Goal: Task Accomplishment & Management: Complete application form

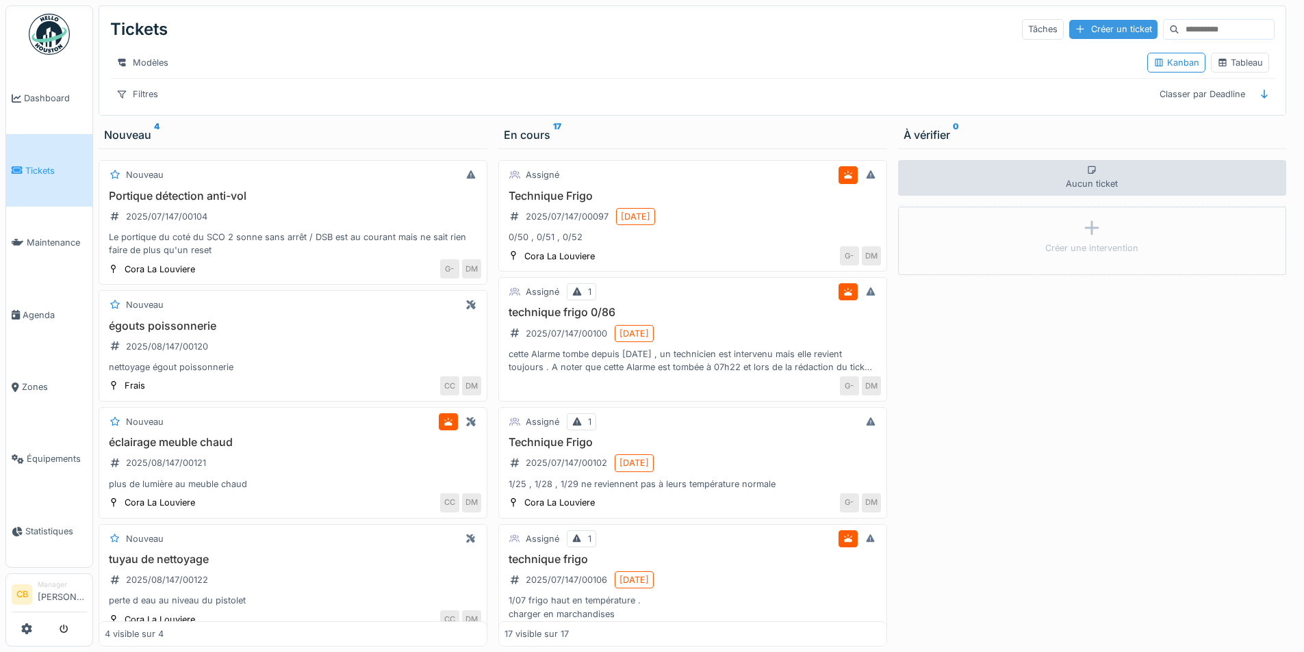
click at [1072, 30] on div "Créer un ticket" at bounding box center [1113, 29] width 88 height 18
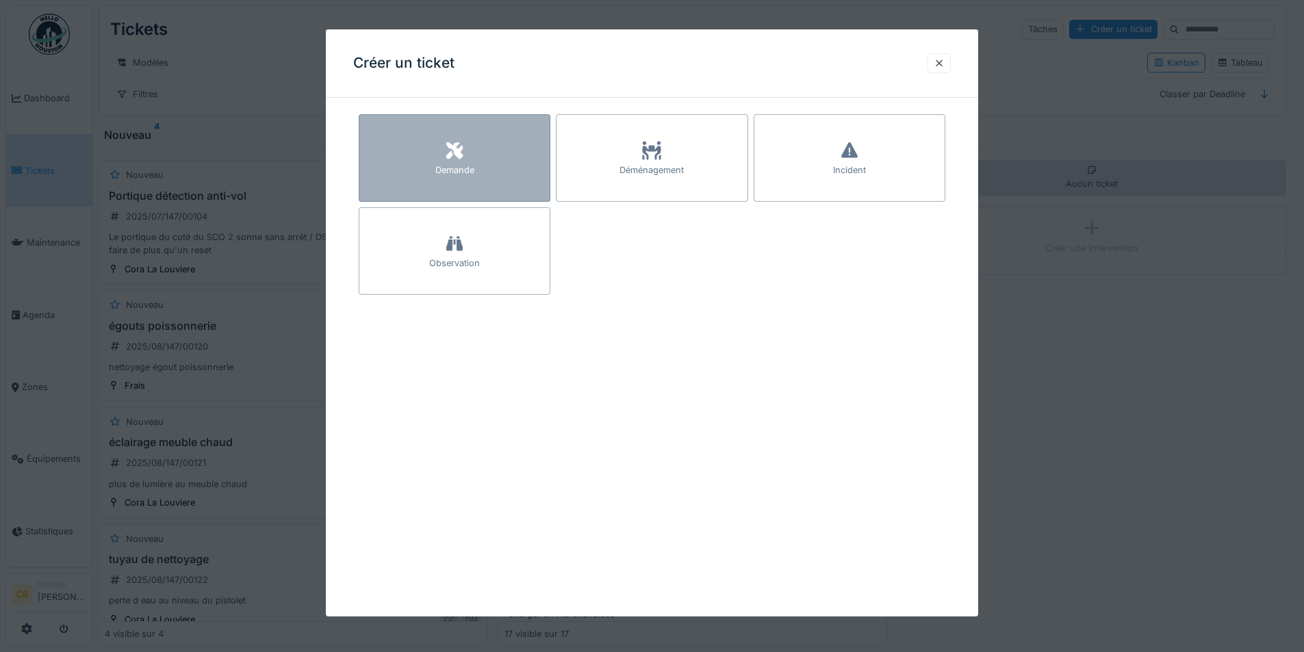
click at [461, 144] on icon at bounding box center [454, 150] width 21 height 16
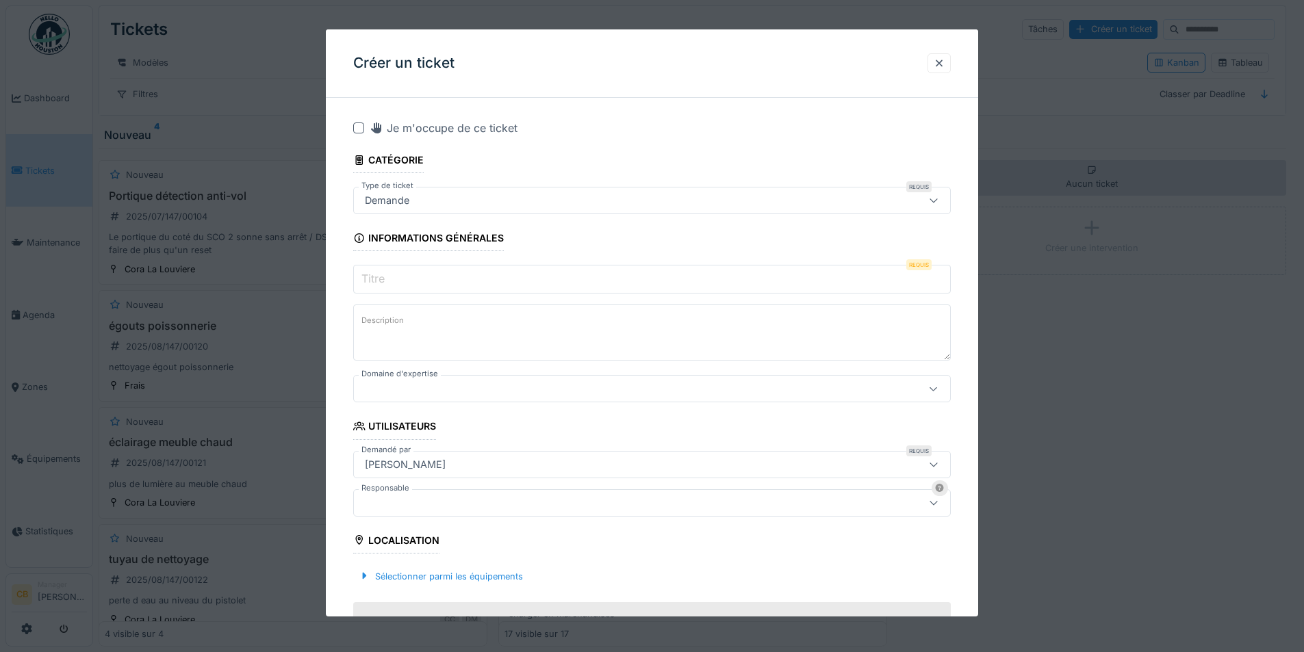
click at [450, 273] on input "Titre" at bounding box center [652, 279] width 598 height 29
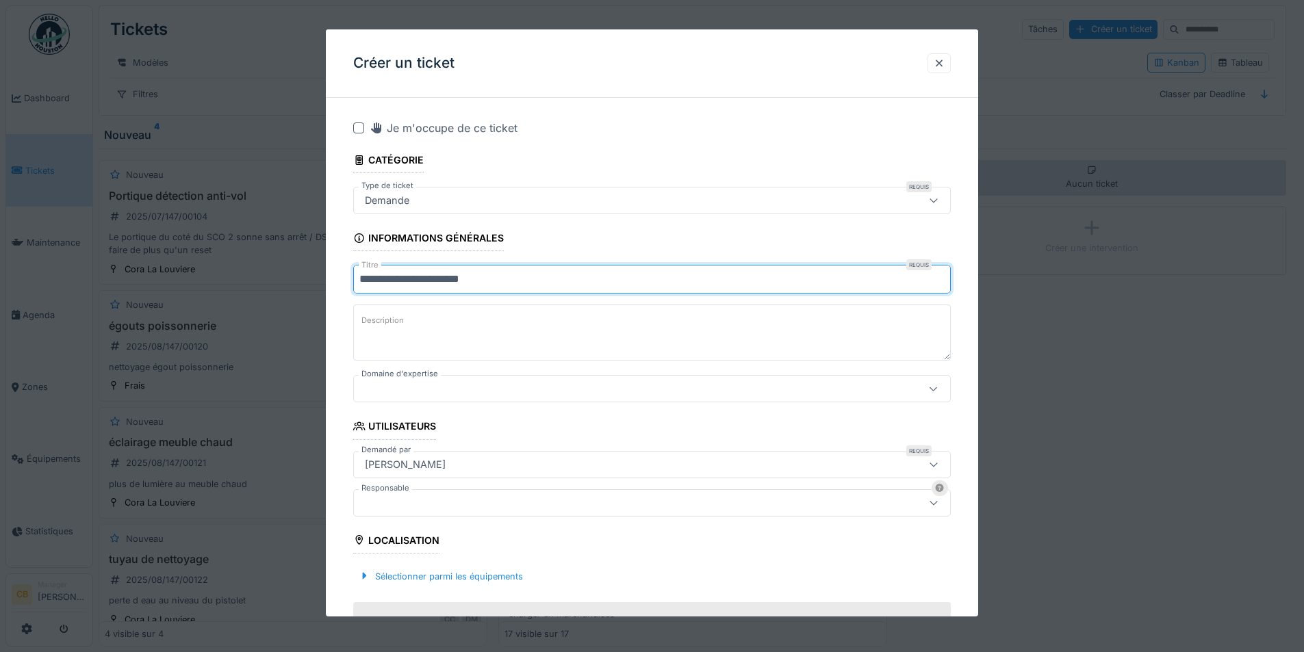
type input "**********"
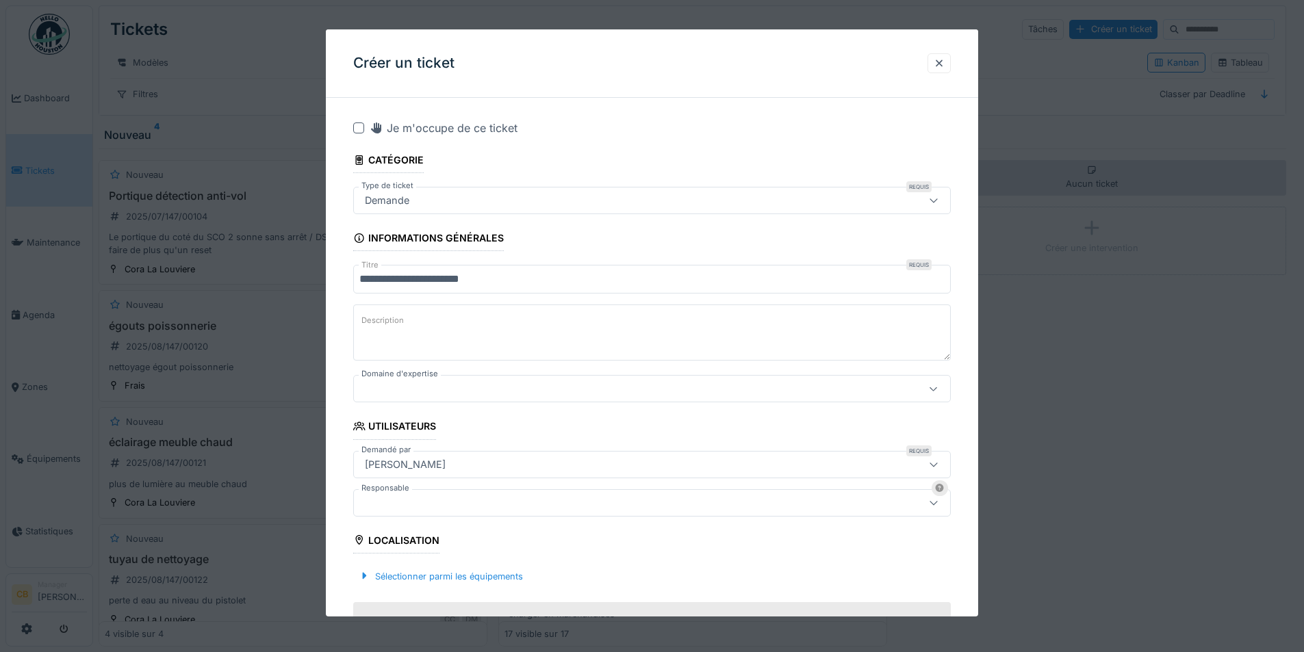
click at [377, 326] on label "Description" at bounding box center [383, 320] width 48 height 17
click at [377, 326] on textarea "Description" at bounding box center [652, 333] width 598 height 56
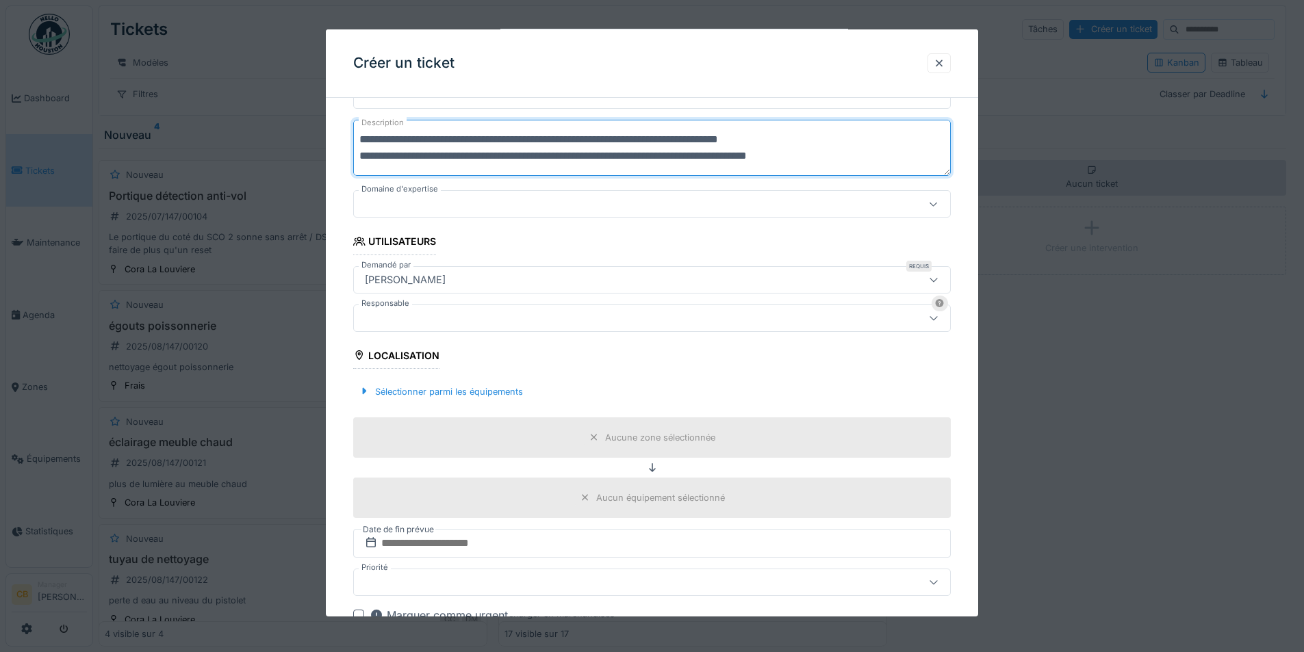
scroll to position [205, 0]
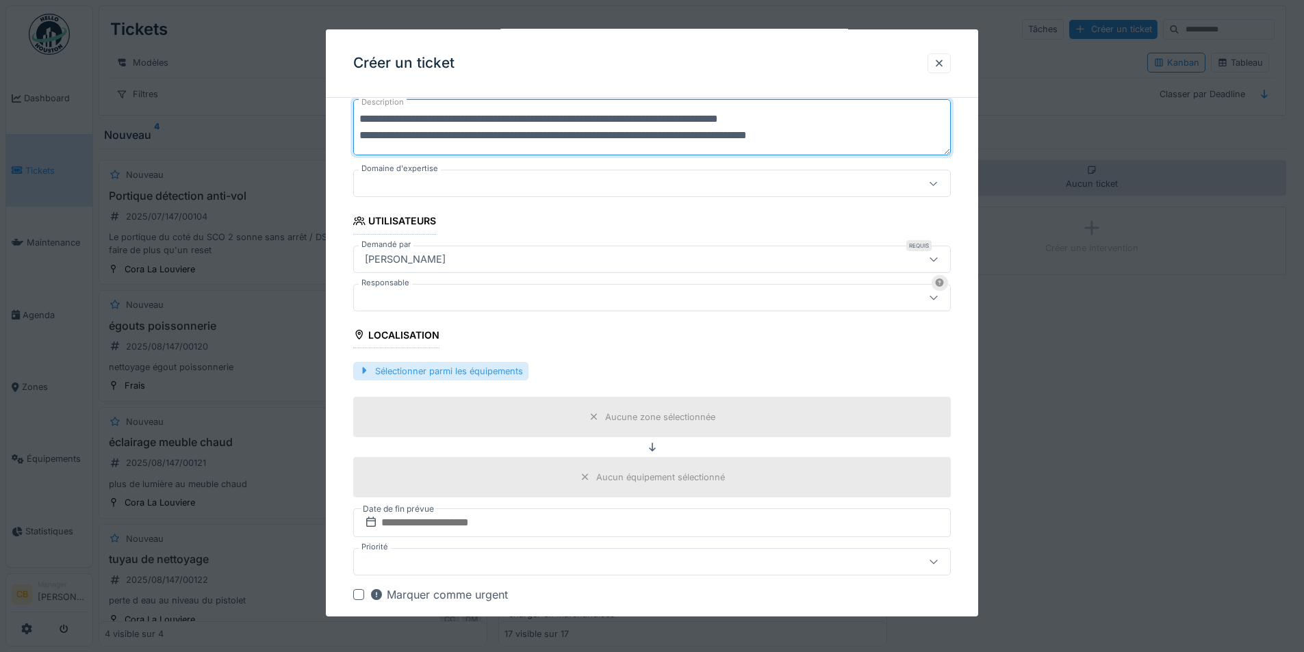
type textarea "**********"
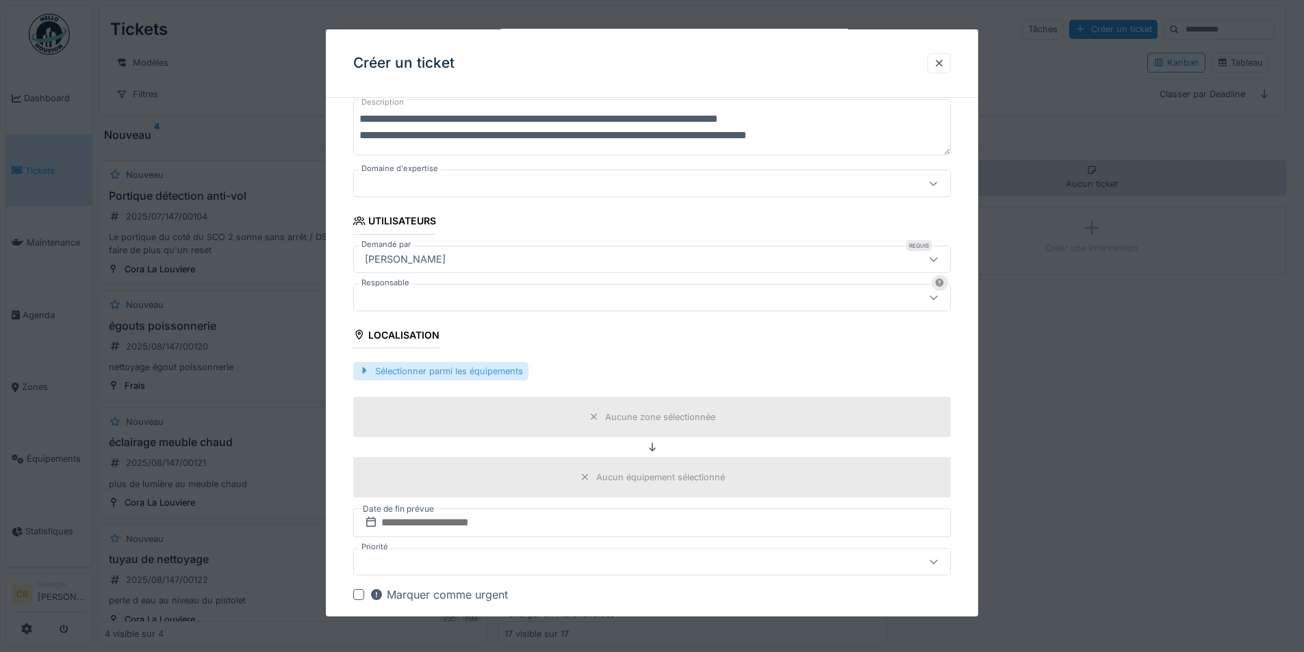
click at [367, 372] on div at bounding box center [364, 371] width 11 height 13
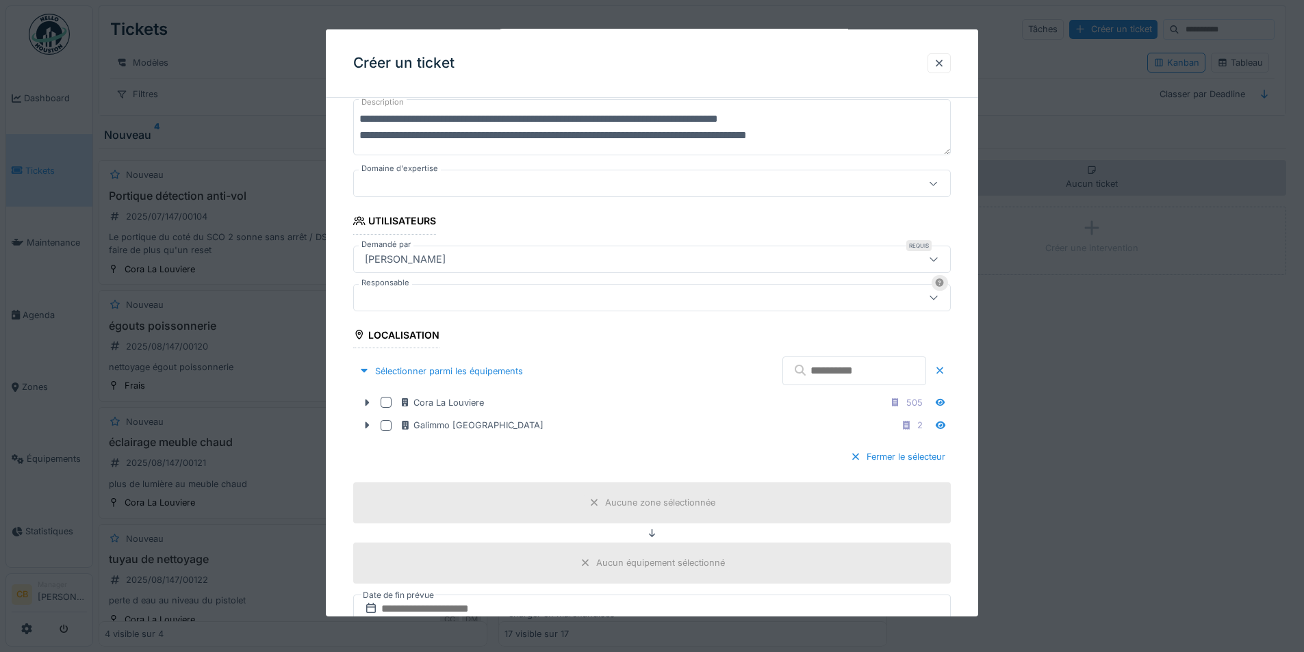
scroll to position [274, 0]
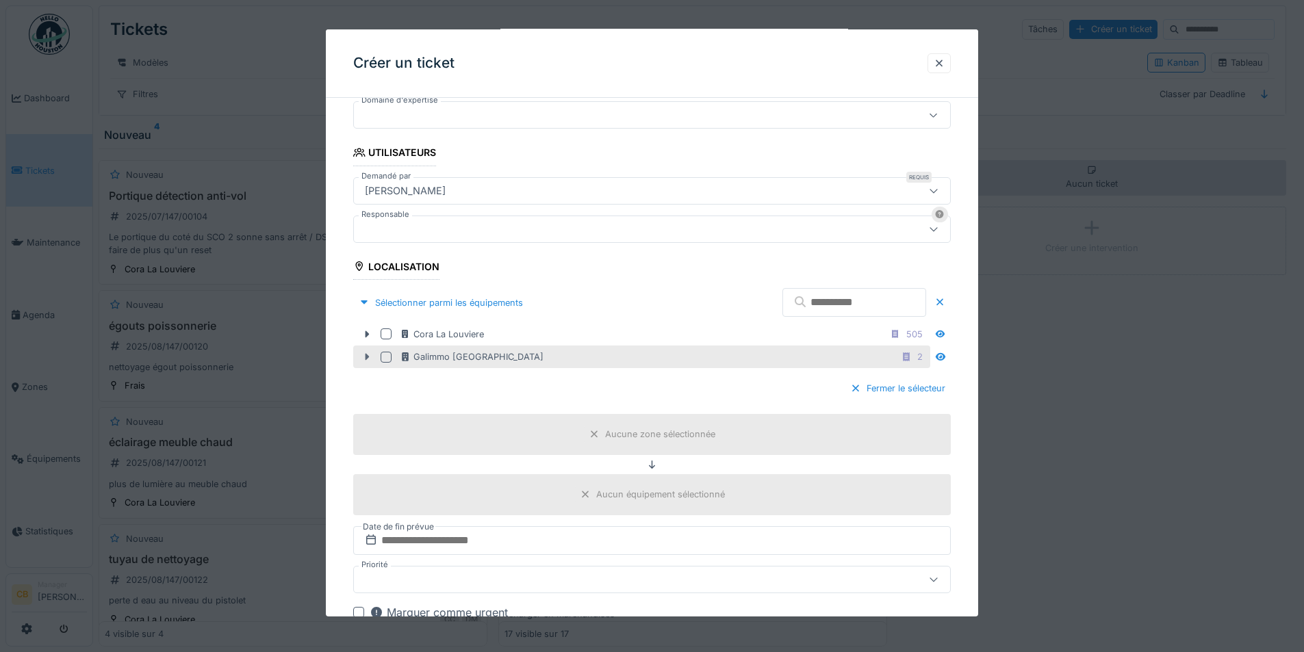
click at [366, 359] on icon at bounding box center [368, 357] width 4 height 7
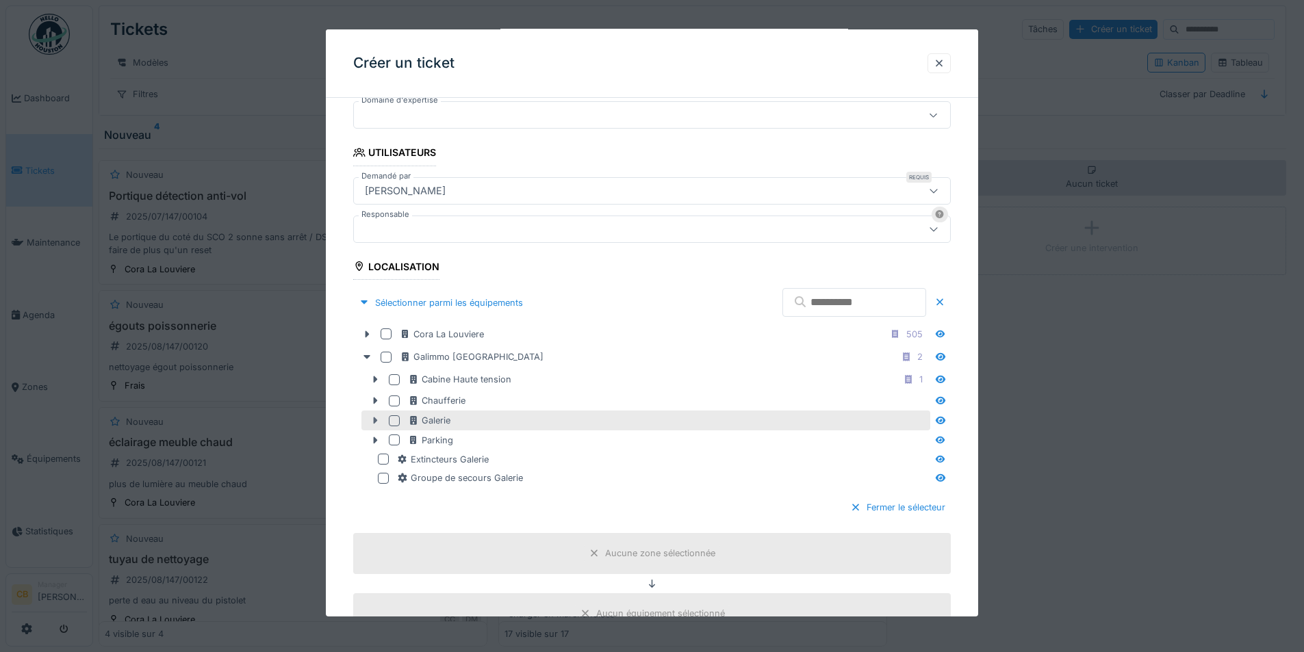
click at [376, 422] on icon at bounding box center [376, 421] width 4 height 7
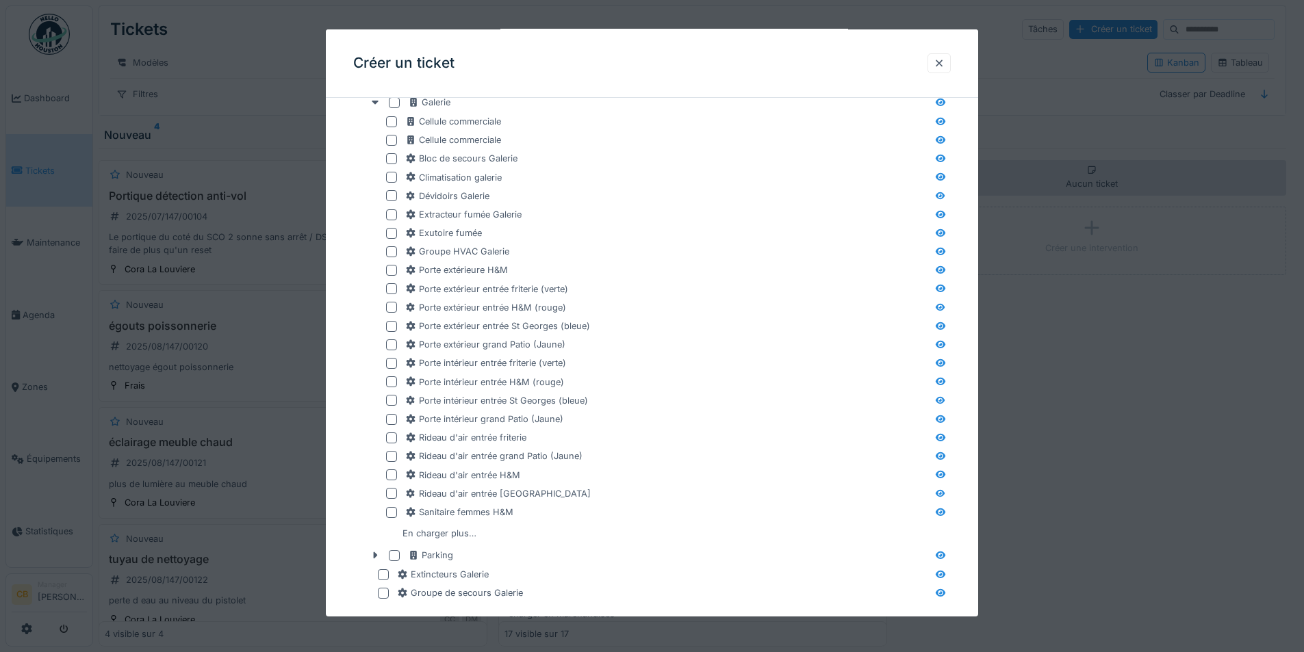
scroll to position [616, 0]
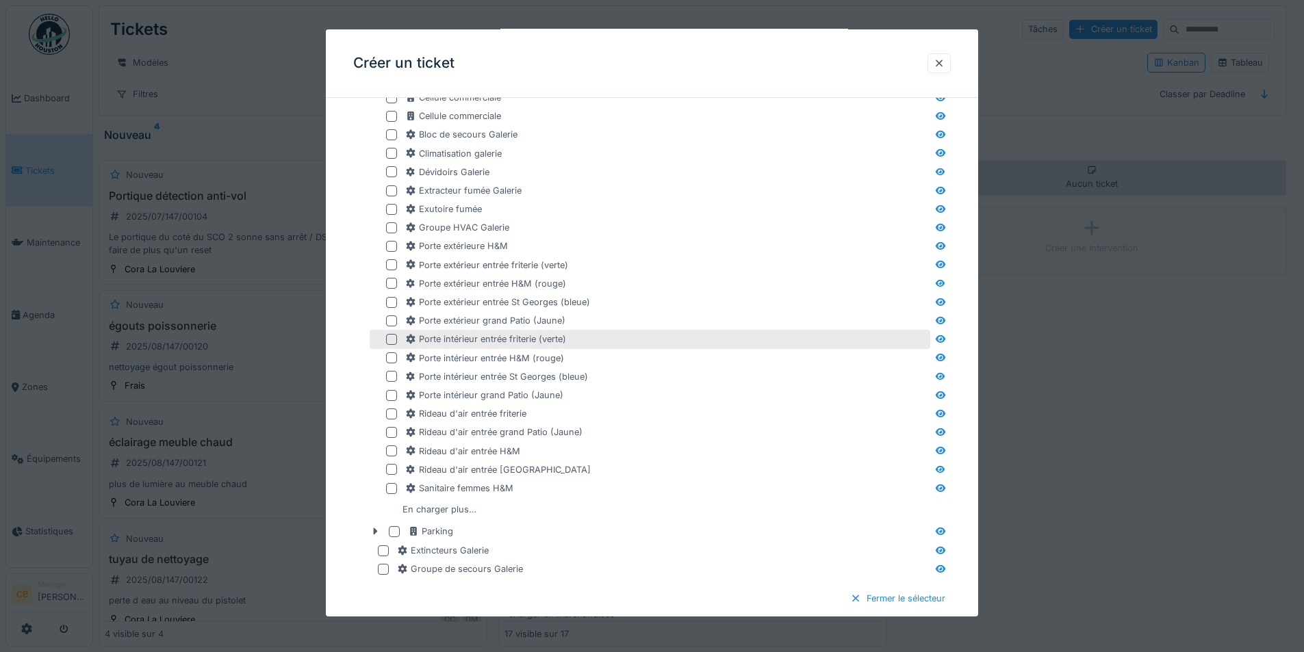
click at [389, 337] on div at bounding box center [391, 339] width 11 height 11
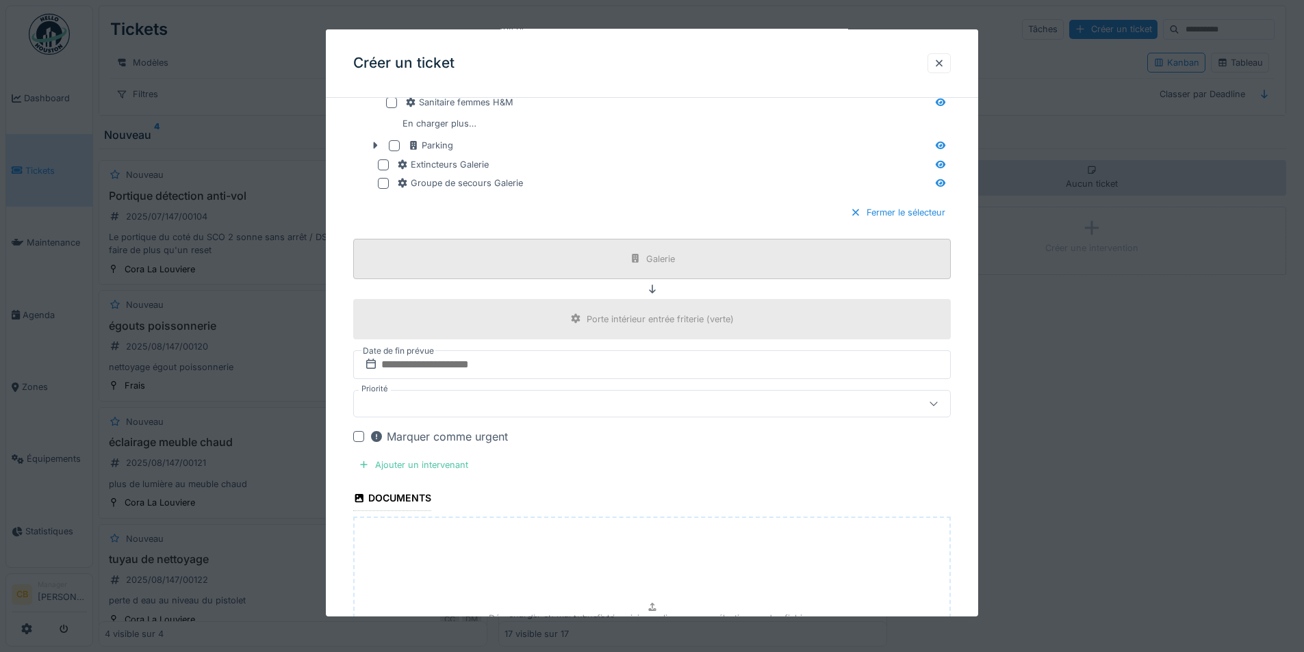
scroll to position [1027, 0]
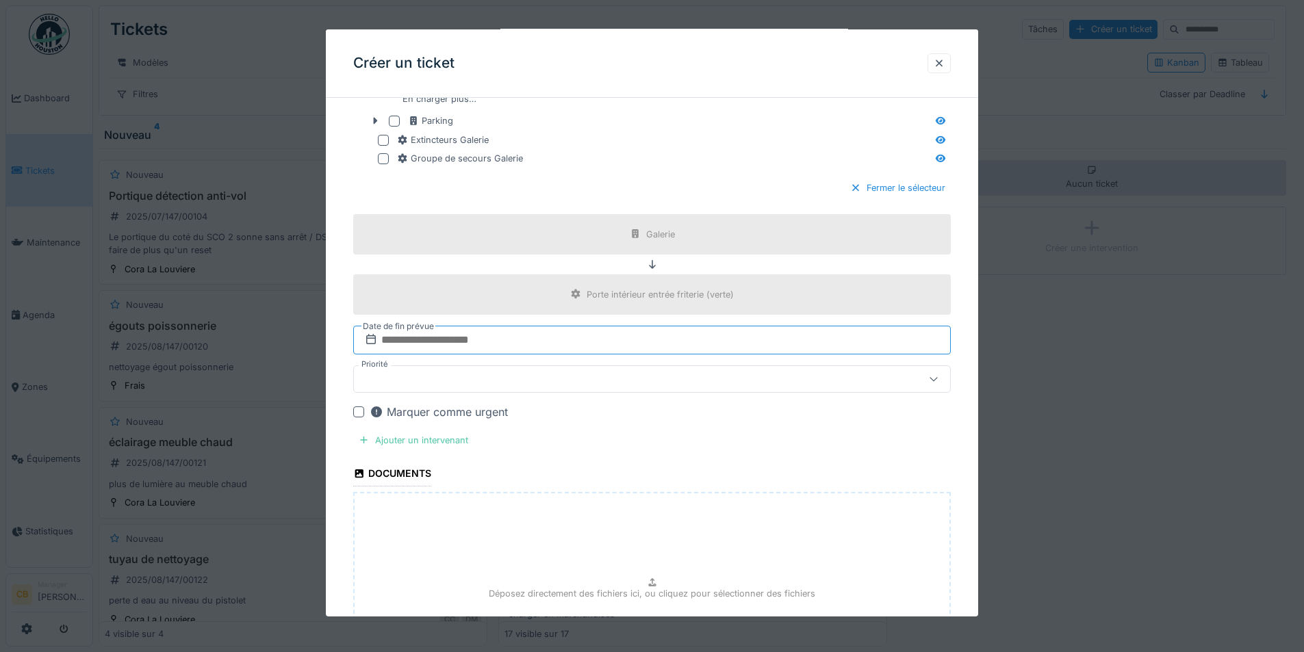
click at [499, 341] on input "text" at bounding box center [652, 340] width 598 height 29
click at [656, 498] on div "21" at bounding box center [654, 496] width 18 height 18
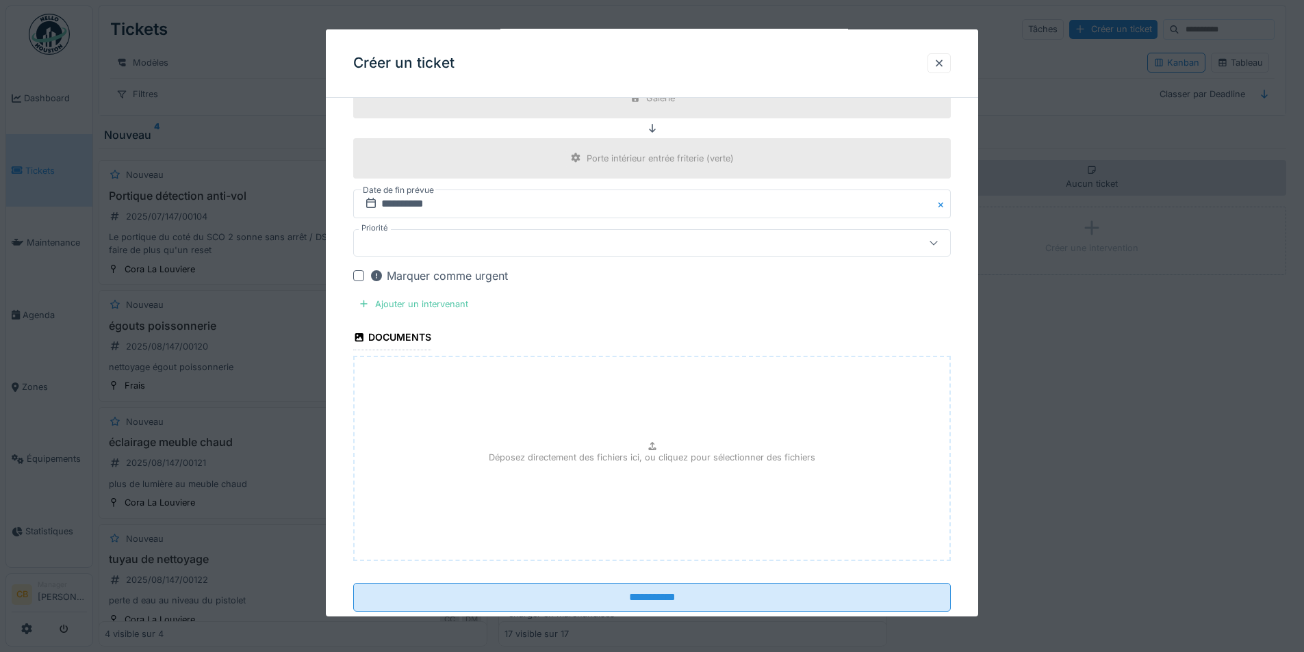
scroll to position [1164, 0]
click at [416, 304] on div "Ajouter un intervenant" at bounding box center [413, 303] width 120 height 18
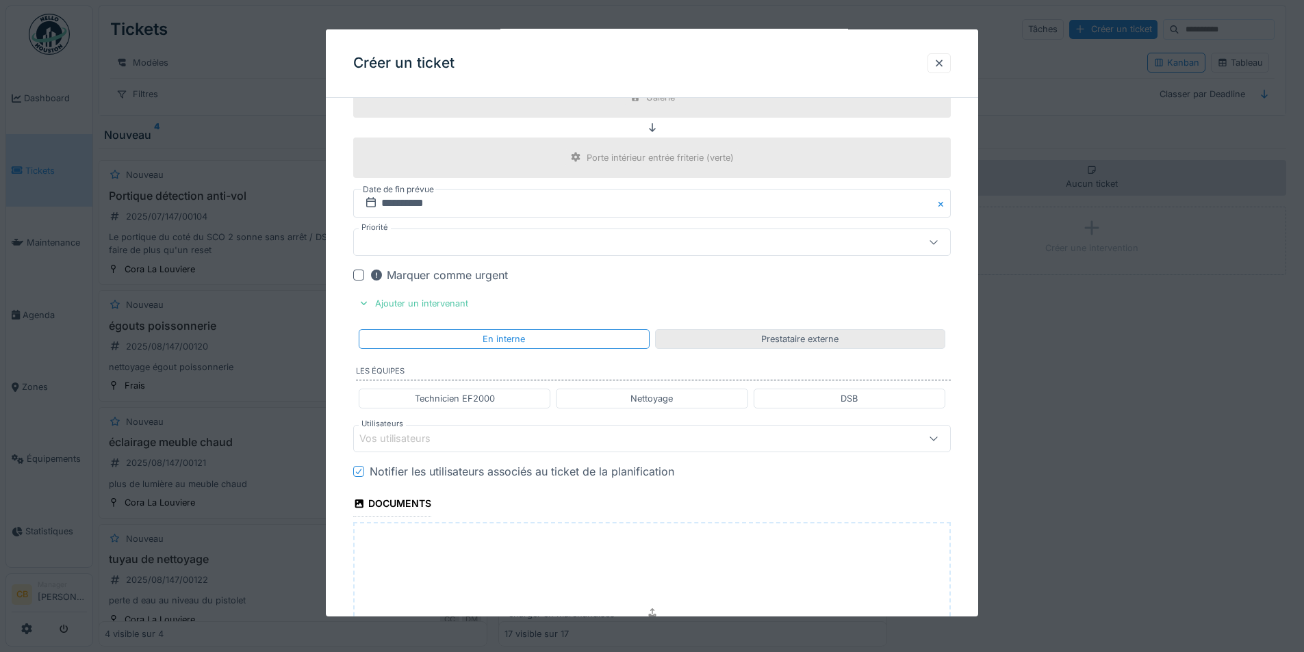
click at [791, 342] on div "Prestataire externe" at bounding box center [799, 339] width 77 height 13
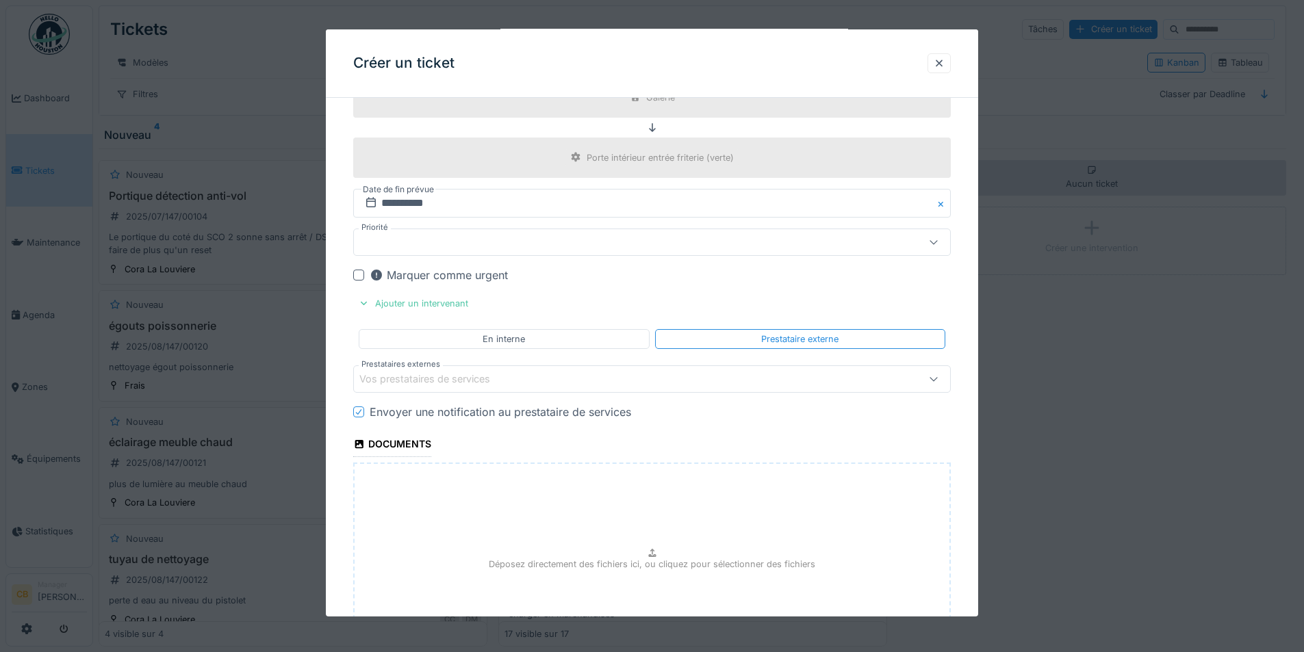
click at [481, 379] on div "Vos prestataires de services" at bounding box center [434, 379] width 150 height 15
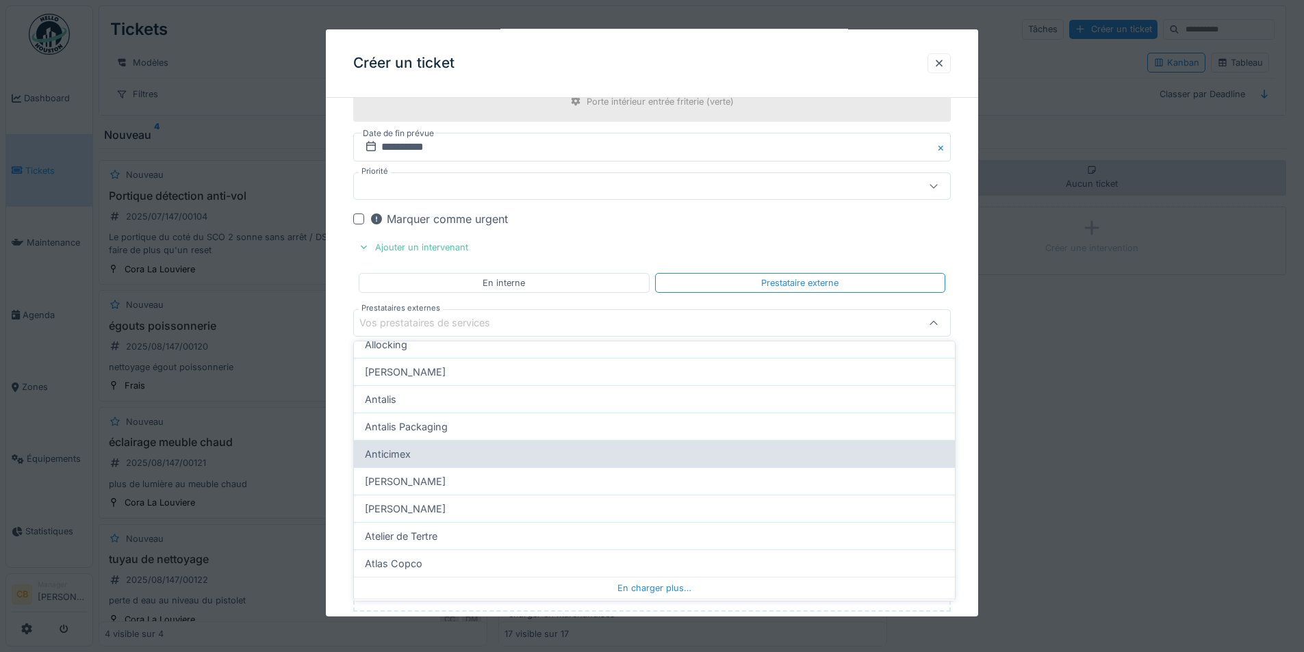
scroll to position [133, 0]
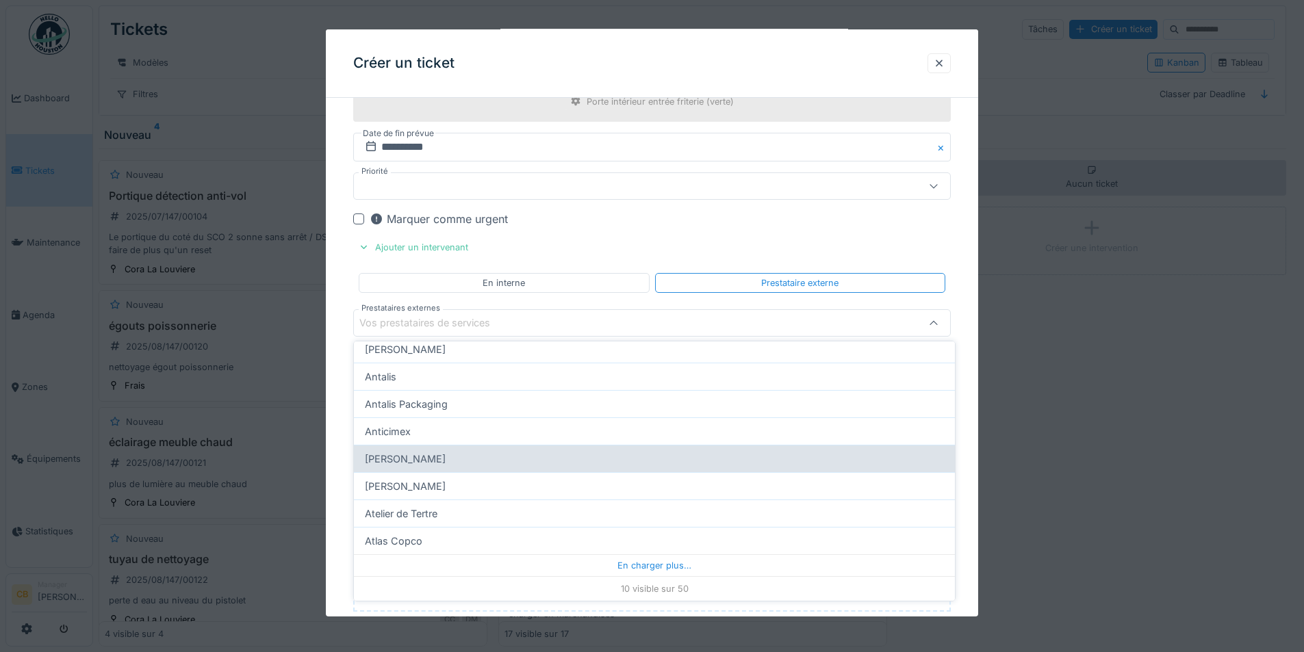
type input "****"
click at [459, 459] on div "[PERSON_NAME]" at bounding box center [654, 458] width 601 height 27
type input "***"
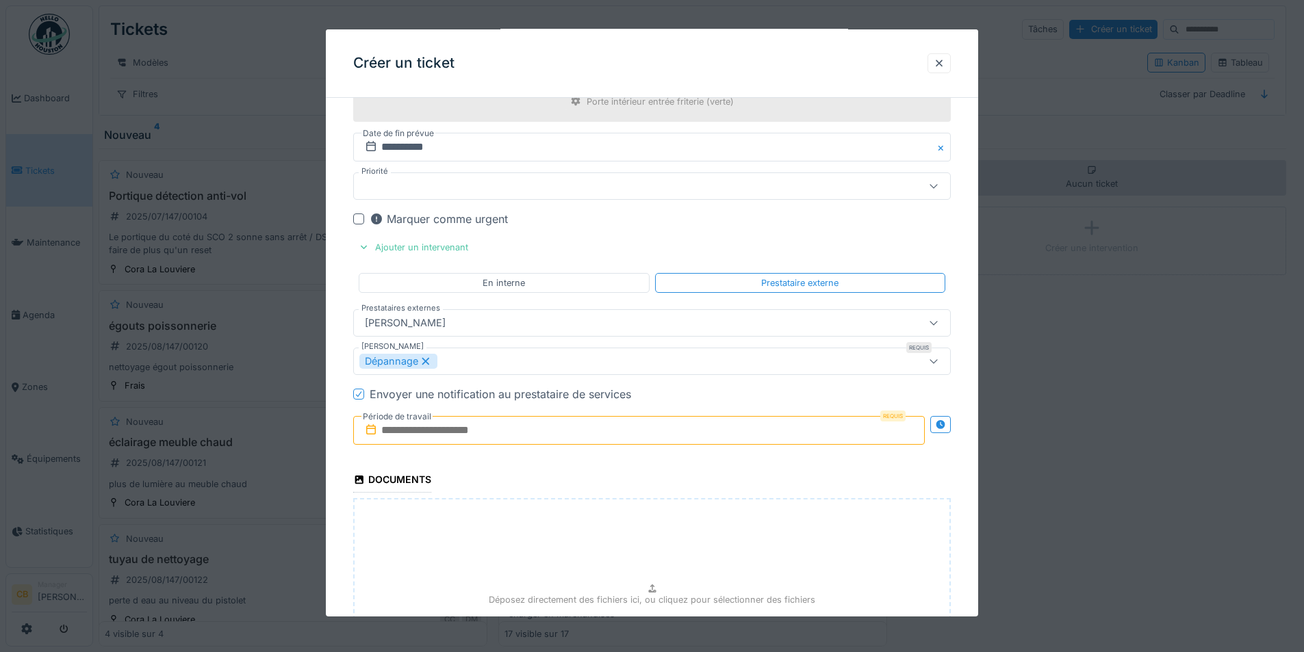
click at [508, 429] on input "text" at bounding box center [639, 430] width 572 height 29
click at [503, 426] on input "text" at bounding box center [639, 430] width 572 height 29
click at [641, 368] on div "21" at bounding box center [641, 370] width 18 height 18
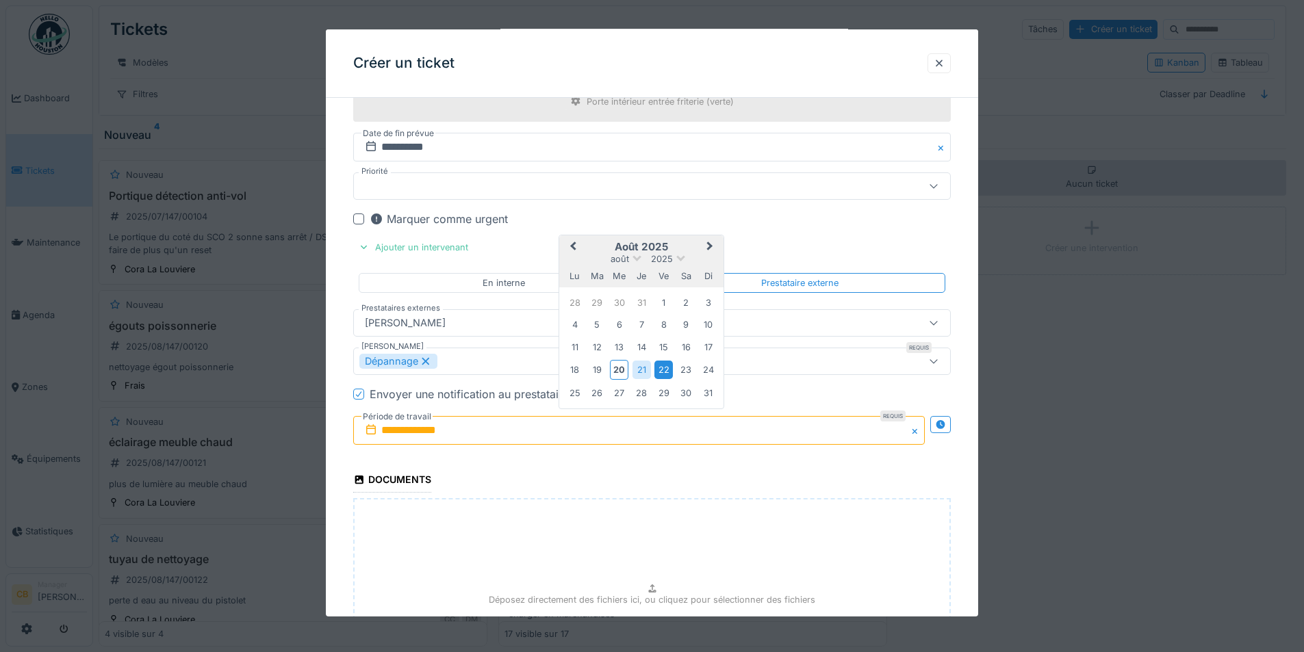
click at [667, 370] on div "22" at bounding box center [663, 370] width 18 height 18
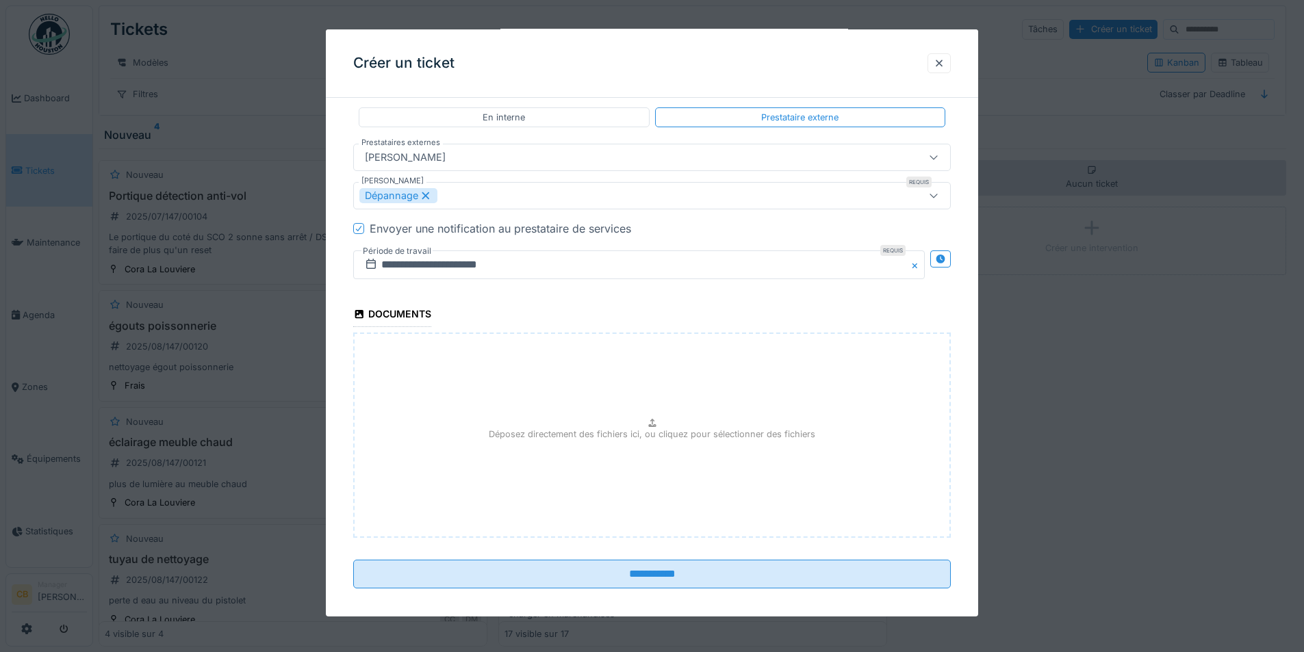
scroll to position [1396, 0]
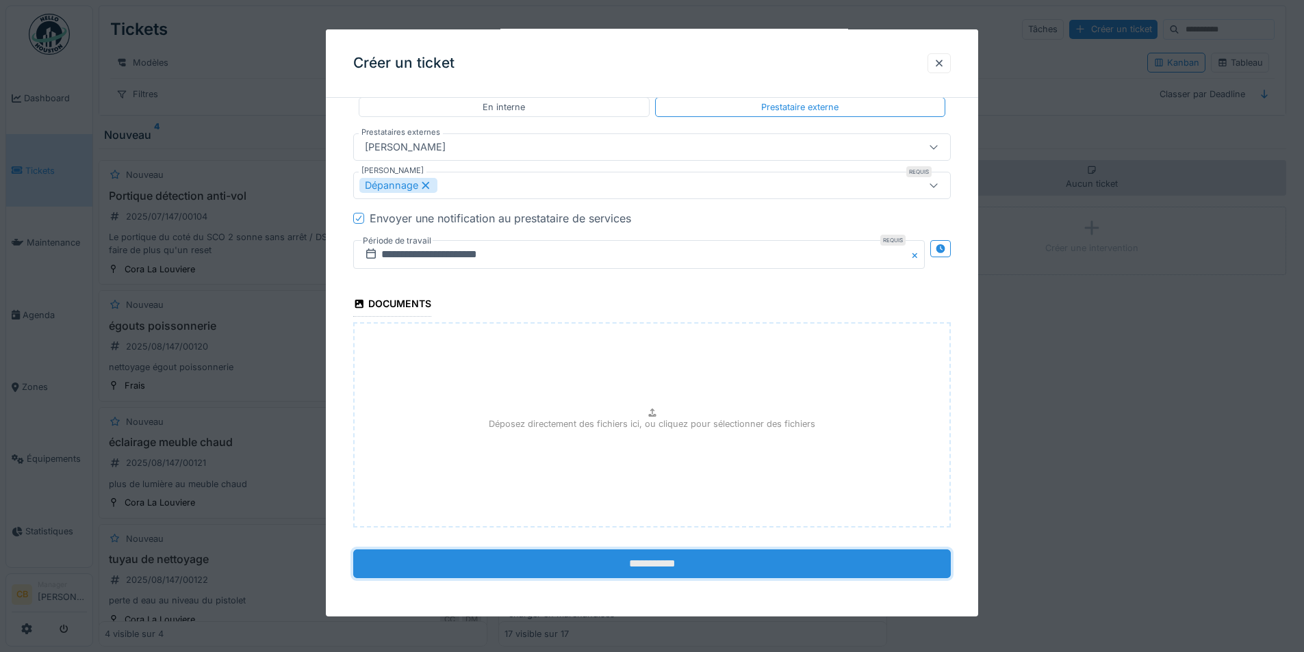
click at [665, 566] on input "**********" at bounding box center [652, 564] width 598 height 29
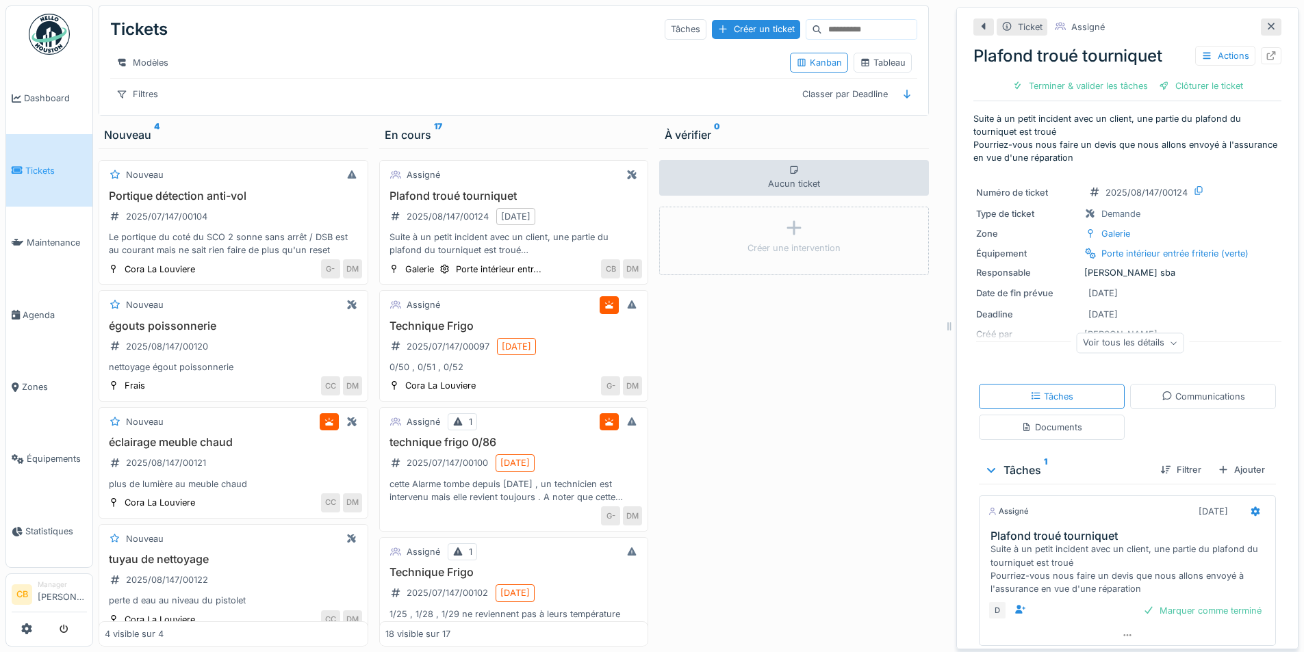
click at [40, 166] on span "Tickets" at bounding box center [56, 170] width 62 height 13
